Goal: Information Seeking & Learning: Learn about a topic

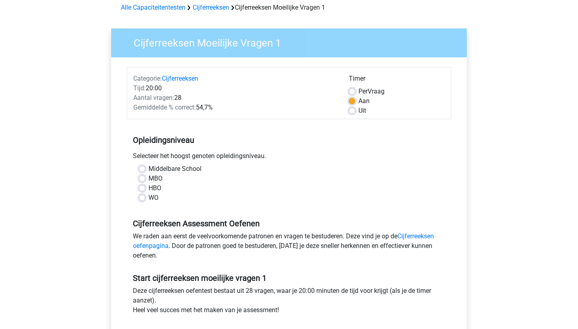
scroll to position [38, 0]
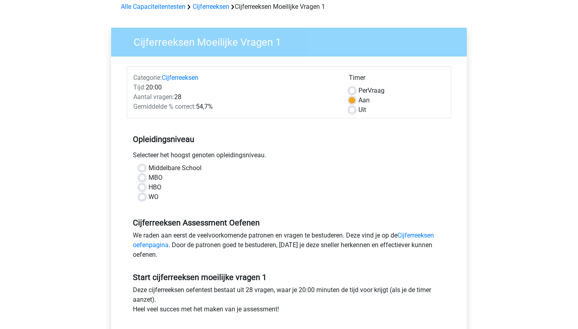
click at [149, 177] on label "MBO" at bounding box center [156, 178] width 14 height 10
click at [140, 177] on input "MBO" at bounding box center [142, 177] width 6 height 8
radio input "true"
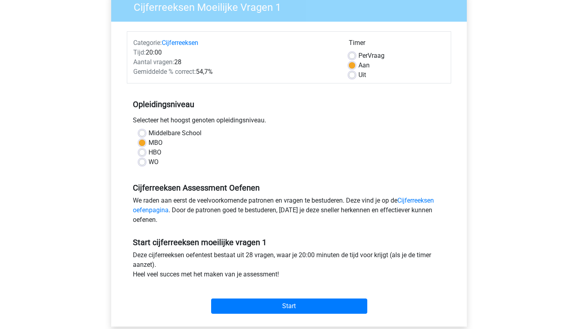
scroll to position [55, 0]
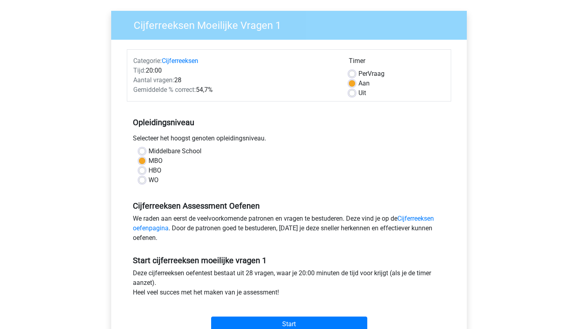
click at [359, 92] on label "Uit" at bounding box center [363, 93] width 8 height 10
click at [352, 92] on input "Uit" at bounding box center [352, 92] width 6 height 8
radio input "true"
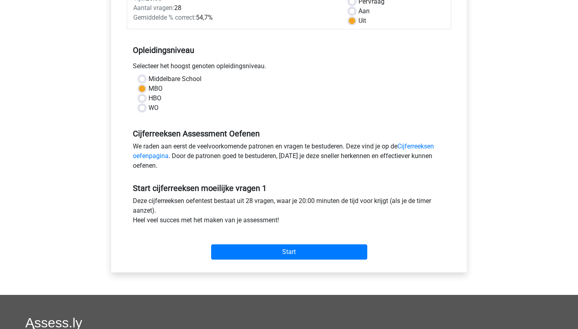
scroll to position [129, 0]
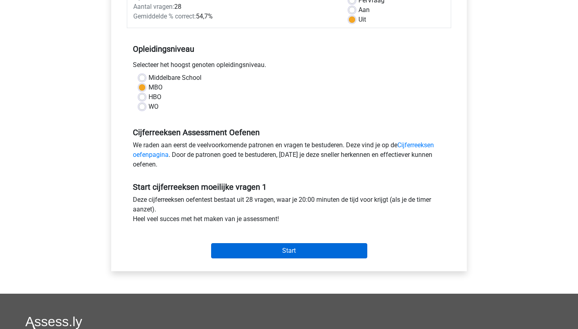
click at [274, 257] on input "Start" at bounding box center [289, 250] width 156 height 15
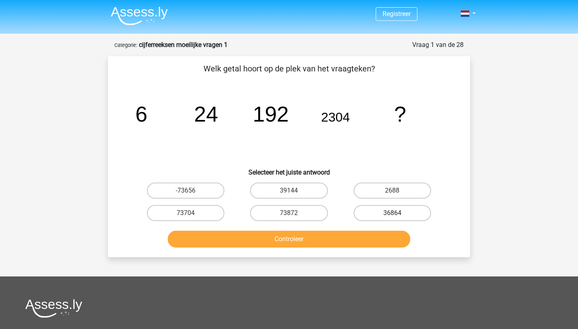
click at [384, 212] on label "36864" at bounding box center [393, 213] width 78 height 16
click at [392, 213] on input "36864" at bounding box center [394, 215] width 5 height 5
radio input "true"
click at [346, 242] on button "Controleer" at bounding box center [289, 239] width 243 height 17
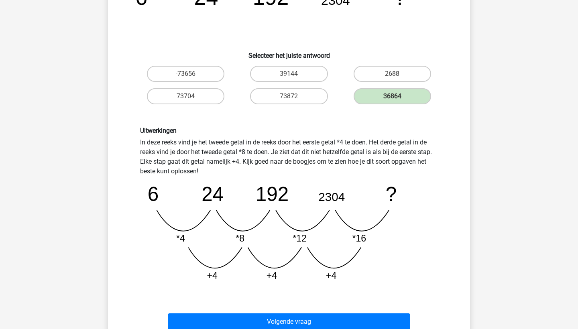
scroll to position [117, 0]
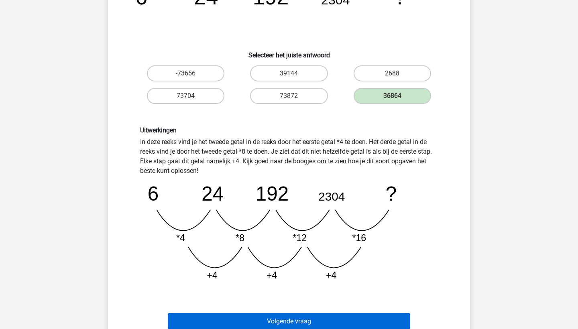
click at [328, 317] on button "Volgende vraag" at bounding box center [289, 321] width 243 height 17
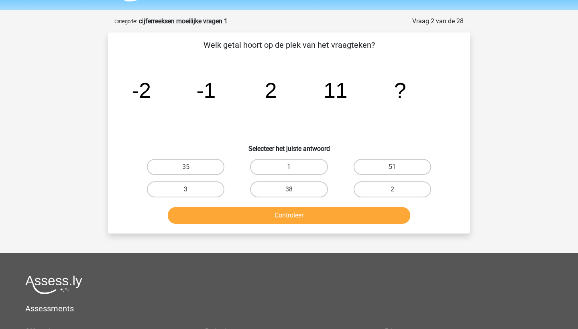
scroll to position [22, 0]
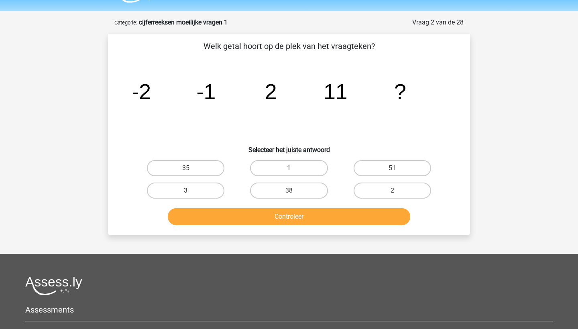
click at [315, 216] on button "Controleer" at bounding box center [289, 216] width 243 height 17
click at [200, 168] on label "35" at bounding box center [186, 168] width 78 height 16
click at [191, 168] on input "35" at bounding box center [188, 170] width 5 height 5
radio input "true"
click at [252, 221] on button "Controleer" at bounding box center [289, 216] width 243 height 17
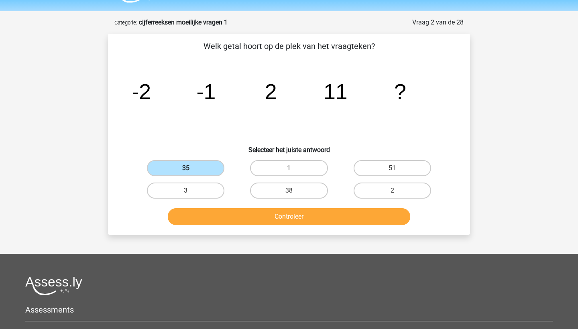
click at [195, 169] on label "35" at bounding box center [186, 168] width 78 height 16
click at [191, 169] on input "35" at bounding box center [188, 170] width 5 height 5
click at [298, 216] on button "Controleer" at bounding box center [289, 216] width 243 height 17
click at [302, 189] on label "38" at bounding box center [289, 191] width 78 height 16
click at [294, 191] on input "38" at bounding box center [291, 193] width 5 height 5
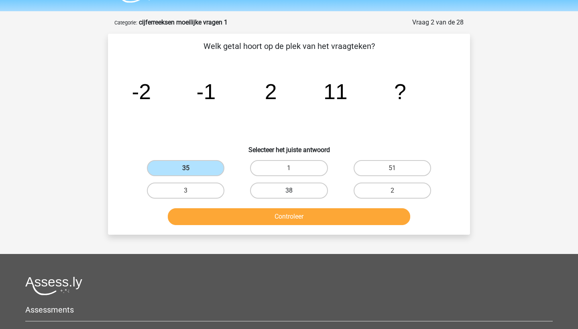
radio input "true"
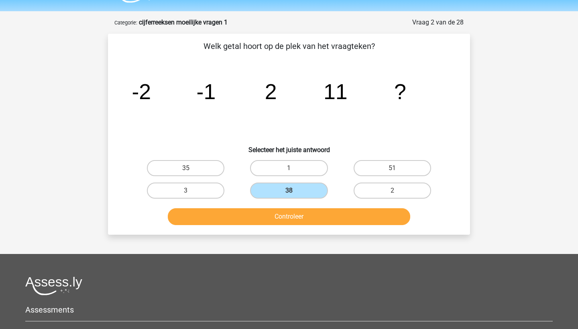
click at [190, 171] on input "35" at bounding box center [188, 170] width 5 height 5
radio input "true"
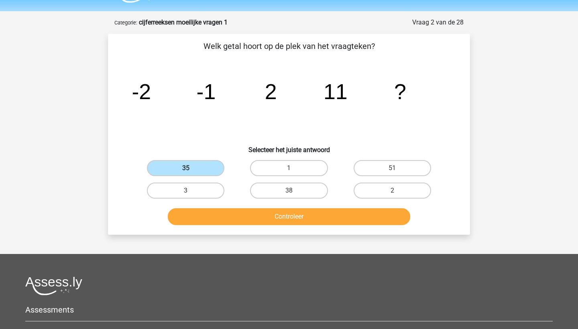
click at [263, 218] on button "Controleer" at bounding box center [289, 216] width 243 height 17
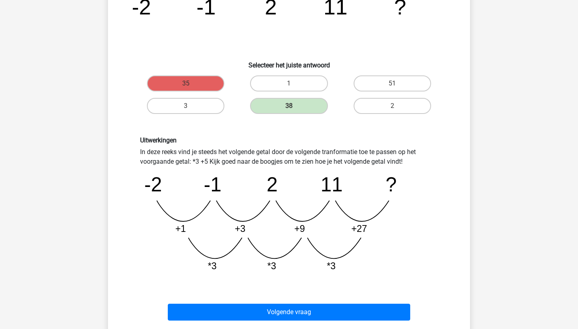
scroll to position [111, 0]
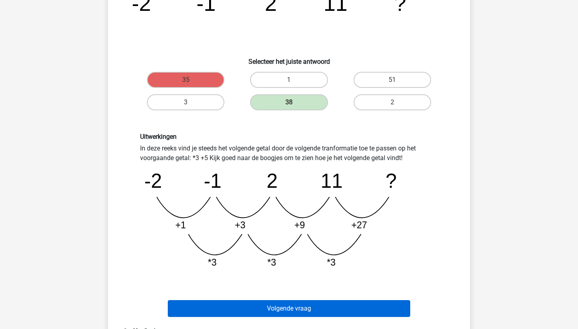
click at [299, 307] on button "Volgende vraag" at bounding box center [289, 308] width 243 height 17
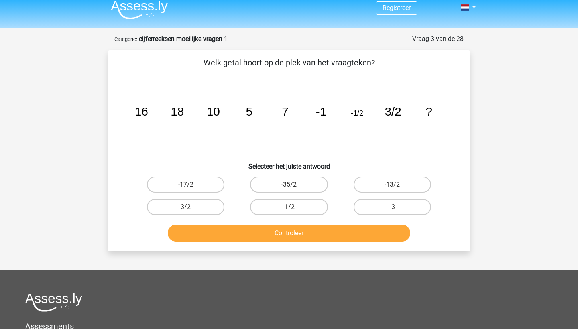
scroll to position [0, 0]
